Goal: Task Accomplishment & Management: Manage account settings

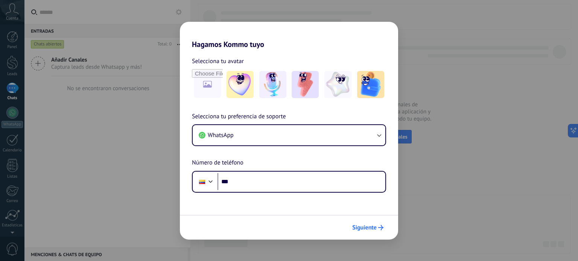
click at [373, 225] on span "Siguiente" at bounding box center [364, 227] width 24 height 5
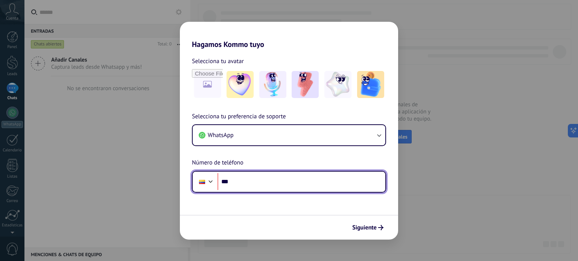
click at [321, 176] on input "***" at bounding box center [301, 181] width 168 height 17
type input "**********"
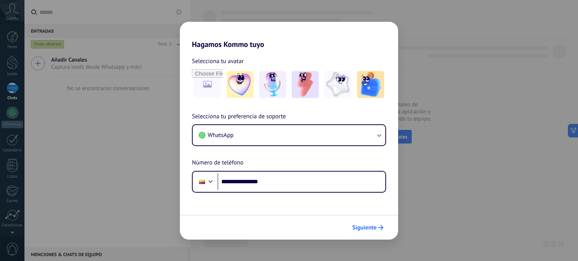
click at [366, 229] on span "Siguiente" at bounding box center [364, 227] width 24 height 5
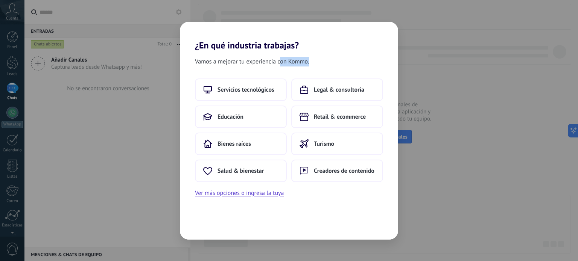
drag, startPoint x: 279, startPoint y: 60, endPoint x: 336, endPoint y: 64, distance: 57.4
click at [334, 64] on div "Vamos a mejorar tu experiencia con Kommo." at bounding box center [289, 62] width 218 height 10
click at [336, 64] on div "Vamos a mejorar tu experiencia con Kommo." at bounding box center [289, 62] width 218 height 10
click at [345, 116] on span "Retail & ecommerce" at bounding box center [340, 117] width 52 height 8
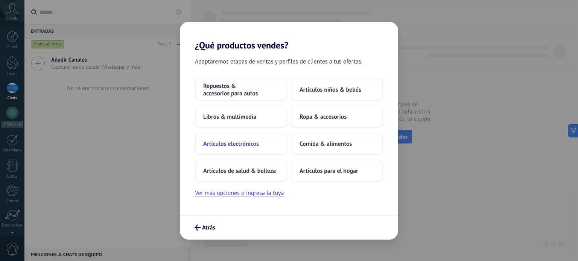
click at [255, 142] on span "Artículos electrónicos" at bounding box center [231, 144] width 56 height 8
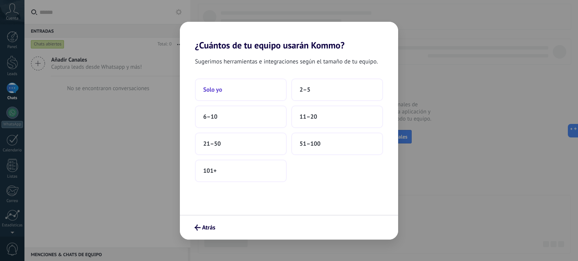
click at [254, 85] on button "Solo yo" at bounding box center [241, 90] width 92 height 23
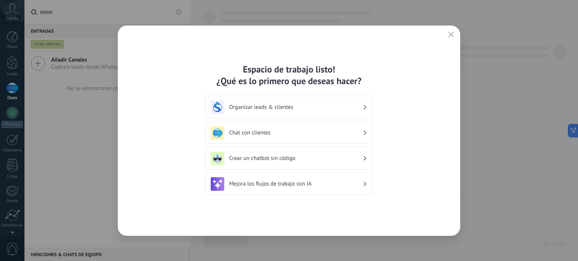
click at [447, 32] on button "button" at bounding box center [451, 35] width 10 height 11
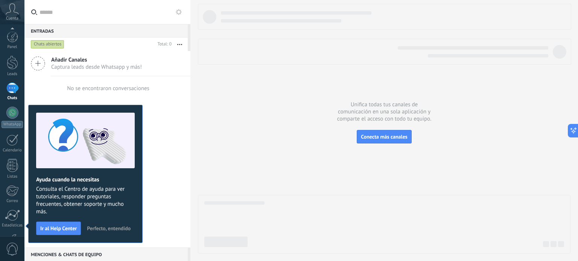
scroll to position [51, 0]
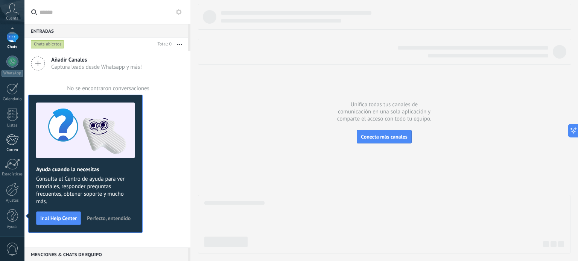
click at [12, 141] on div at bounding box center [12, 139] width 12 height 11
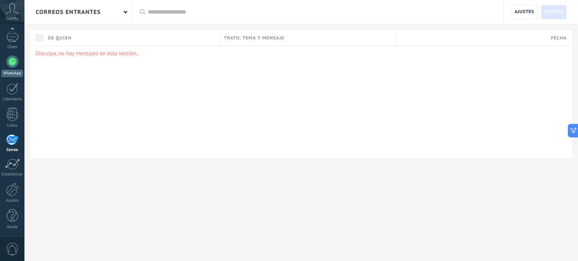
click at [12, 69] on link "WhatsApp" at bounding box center [12, 66] width 24 height 21
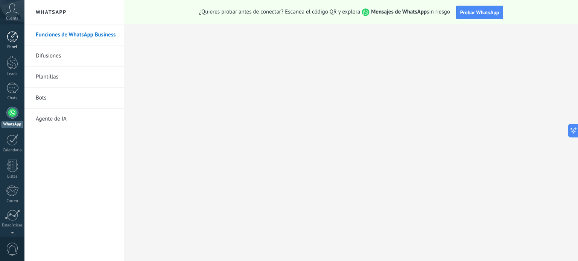
click at [9, 33] on div at bounding box center [12, 36] width 11 height 11
